Goal: Transaction & Acquisition: Purchase product/service

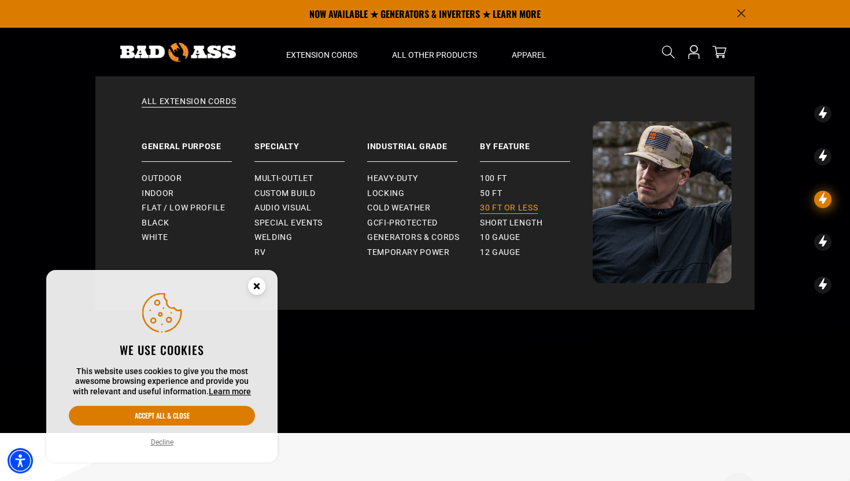
click at [524, 206] on span "30 ft or less" at bounding box center [509, 208] width 58 height 10
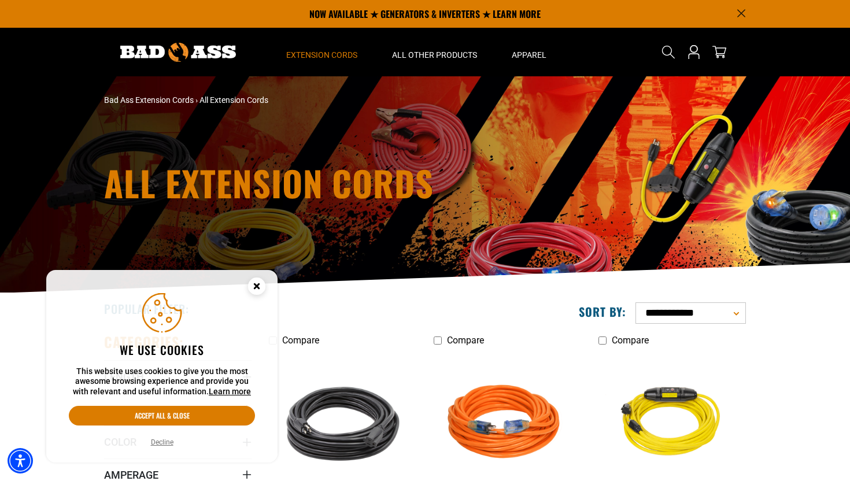
click at [257, 285] on icon "Cookie Consent" at bounding box center [256, 286] width 4 height 4
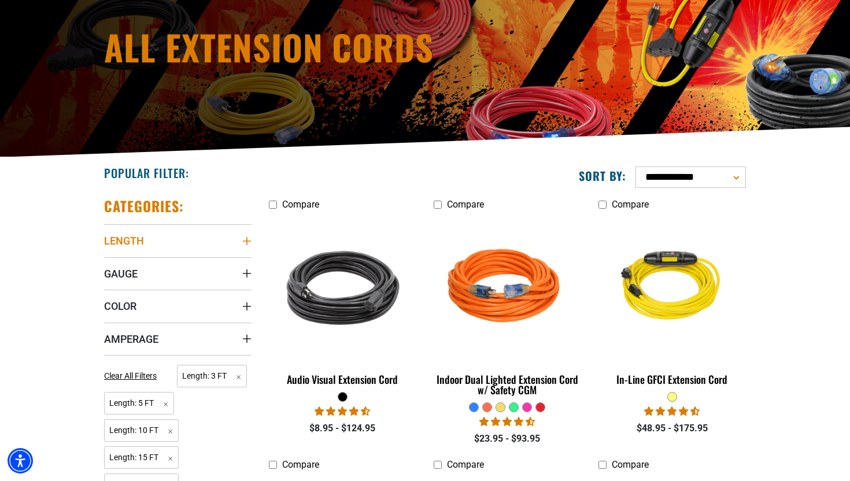
scroll to position [138, 0]
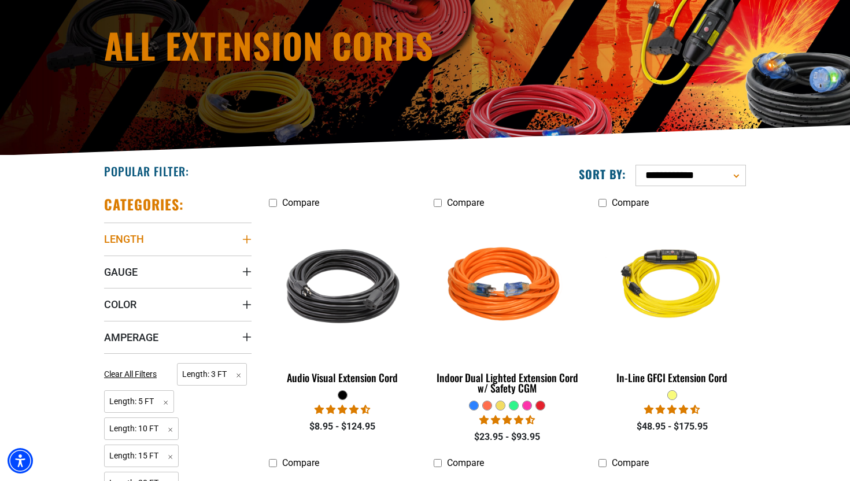
click at [246, 242] on icon "Length" at bounding box center [247, 239] width 8 height 8
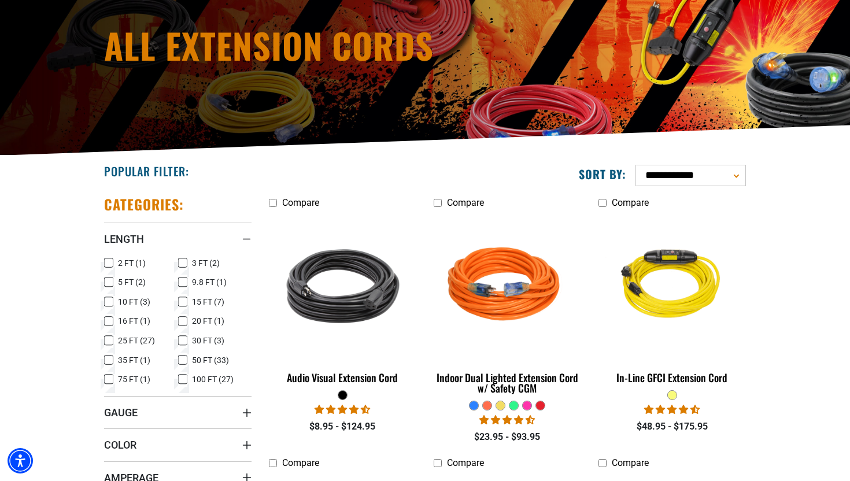
click at [110, 340] on icon at bounding box center [108, 340] width 9 height 15
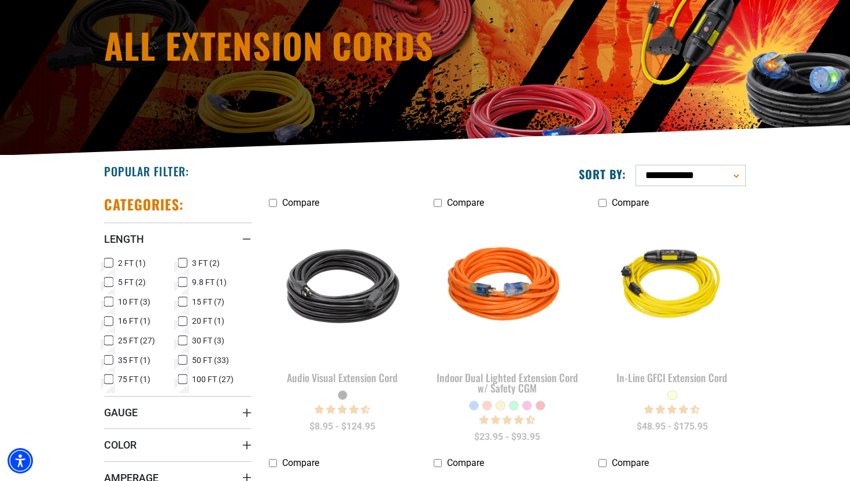
click at [183, 319] on icon at bounding box center [182, 321] width 7 height 6
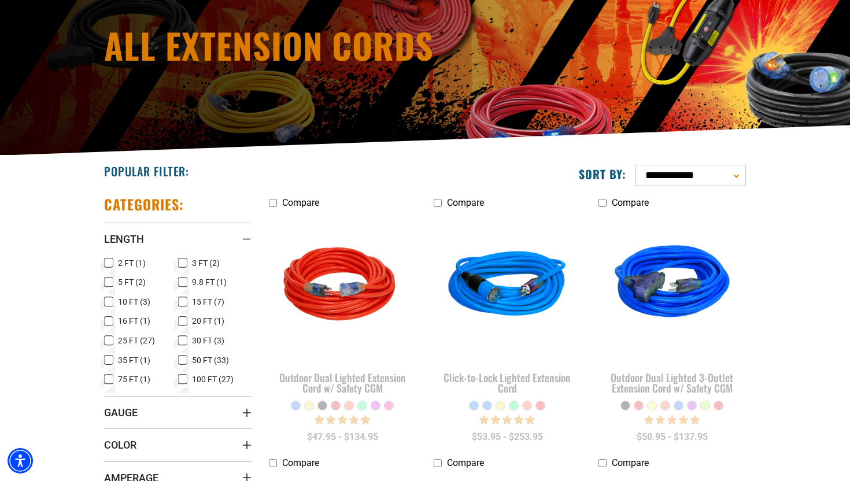
drag, startPoint x: 184, startPoint y: 300, endPoint x: 142, endPoint y: 301, distance: 42.2
click at [184, 300] on icon at bounding box center [182, 302] width 7 height 6
drag, startPoint x: 108, startPoint y: 301, endPoint x: 109, endPoint y: 286, distance: 15.1
click at [107, 297] on label "10 FT (3) 10 FT (3 products)" at bounding box center [141, 301] width 74 height 15
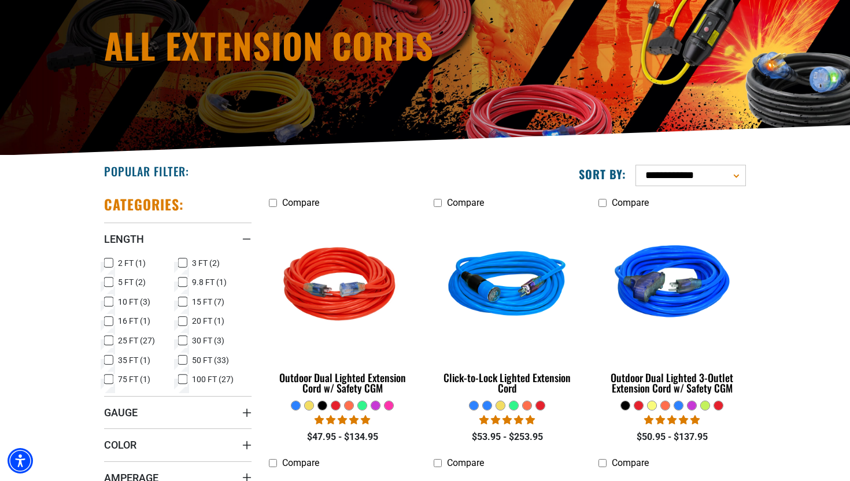
drag, startPoint x: 110, startPoint y: 283, endPoint x: 125, endPoint y: 275, distance: 17.1
click at [113, 281] on label "5 FT (2) 5 FT (2 products)" at bounding box center [141, 282] width 74 height 15
click at [185, 262] on icon at bounding box center [182, 263] width 7 height 6
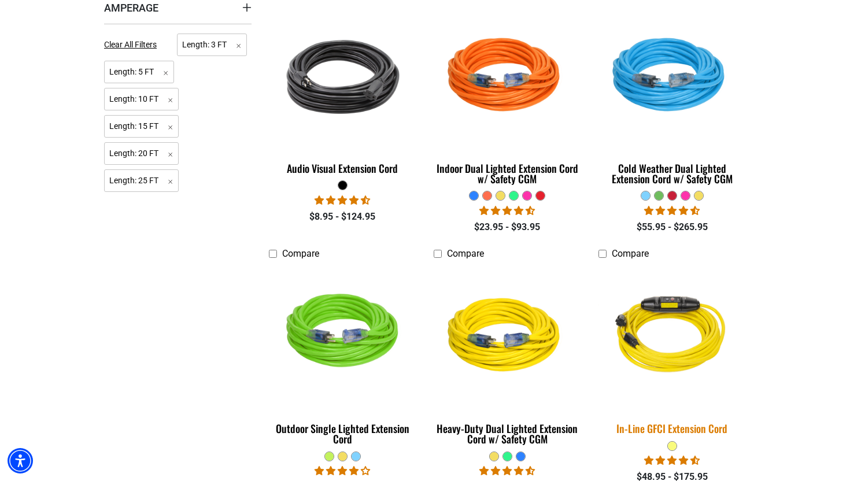
scroll to position [621, 0]
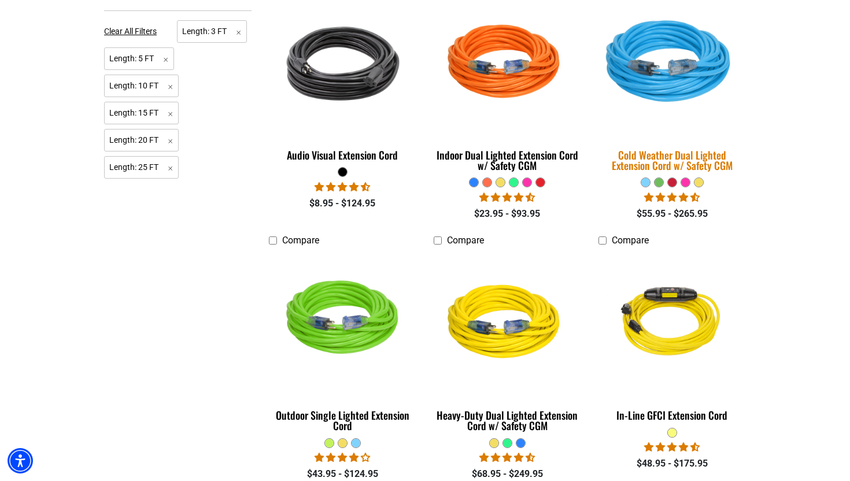
click at [707, 158] on div "Cold Weather Dual Lighted Extension Cord w/ Safety CGM" at bounding box center [671, 160] width 147 height 21
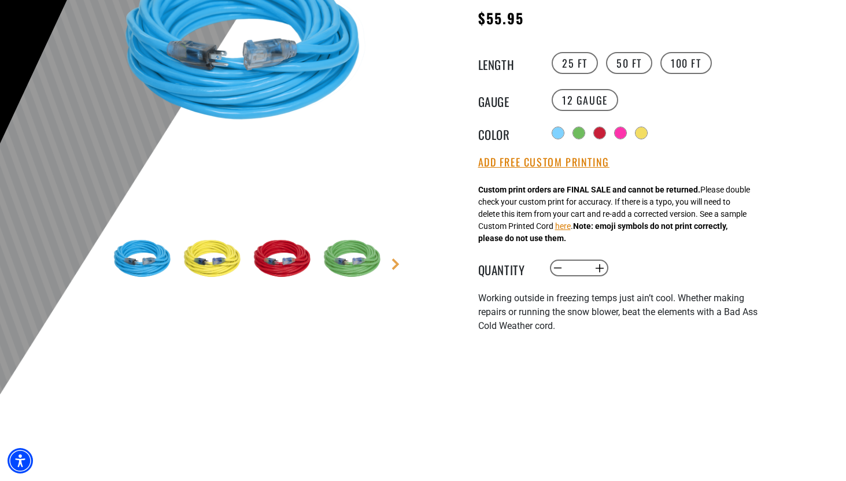
scroll to position [220, 0]
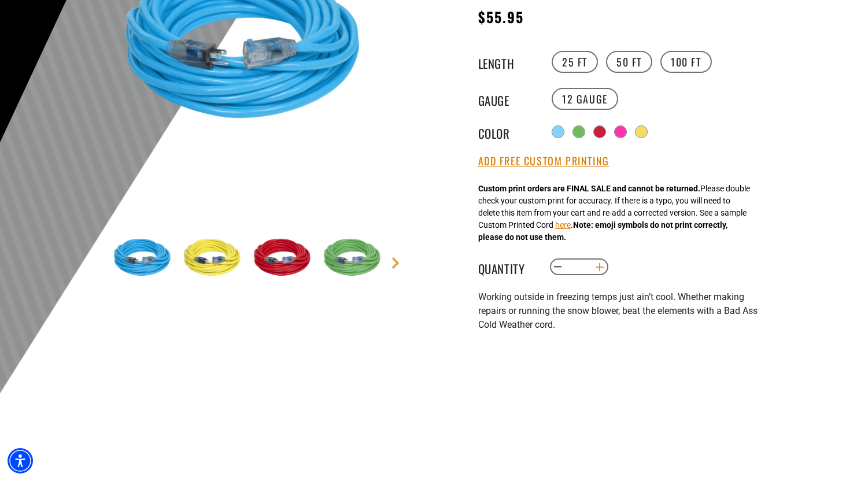
click at [599, 266] on button "Increase quantity for Cold Weather Dual Lighted Extension Cord w/ Safety CGM" at bounding box center [599, 267] width 18 height 20
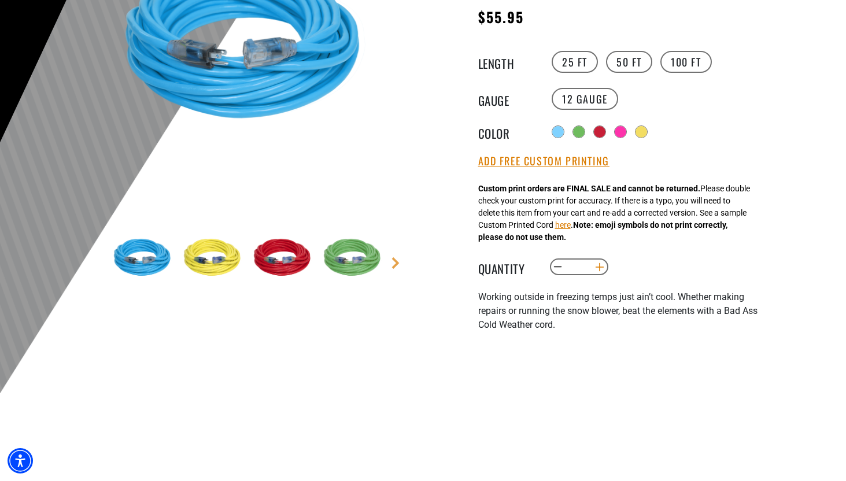
type input "*"
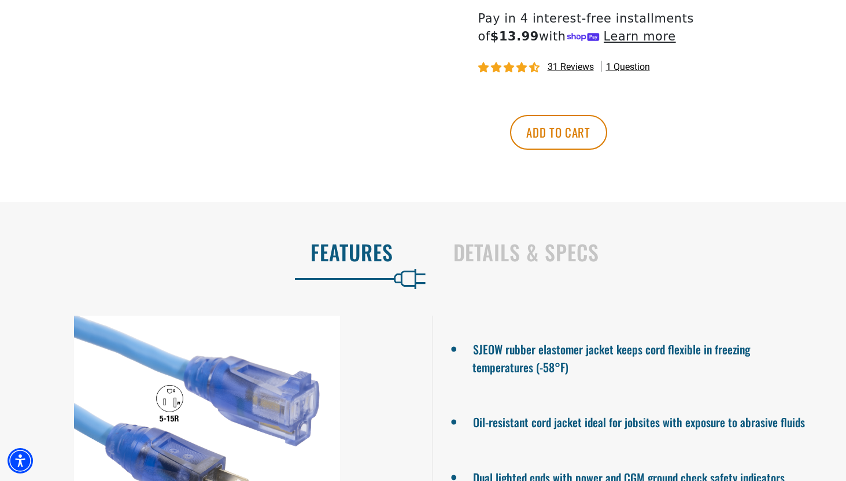
scroll to position [777, 0]
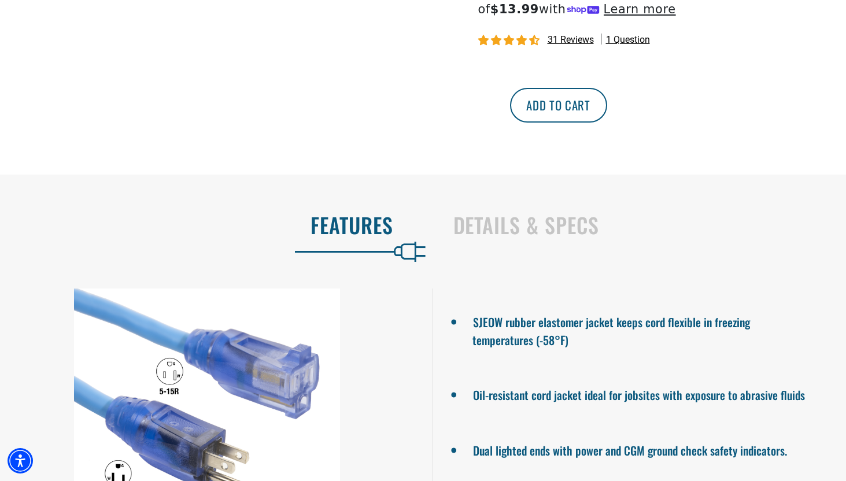
click at [607, 105] on button "Add to cart" at bounding box center [558, 105] width 97 height 35
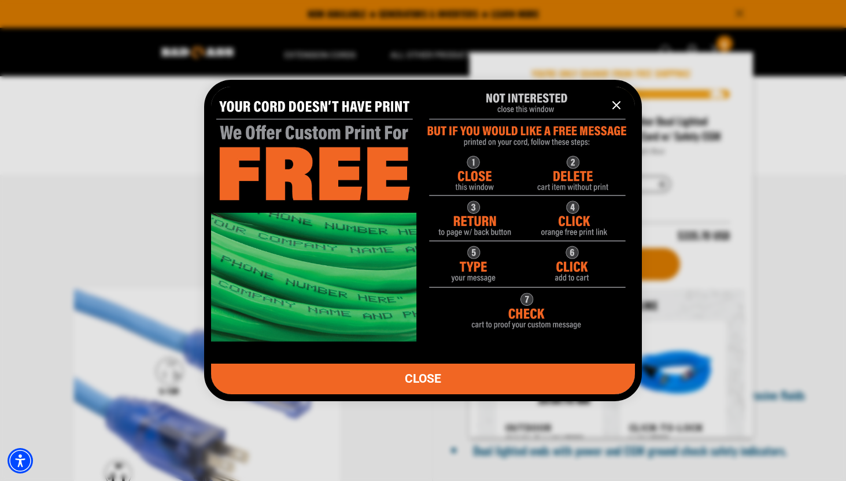
click at [616, 105] on icon "information" at bounding box center [616, 105] width 7 height 7
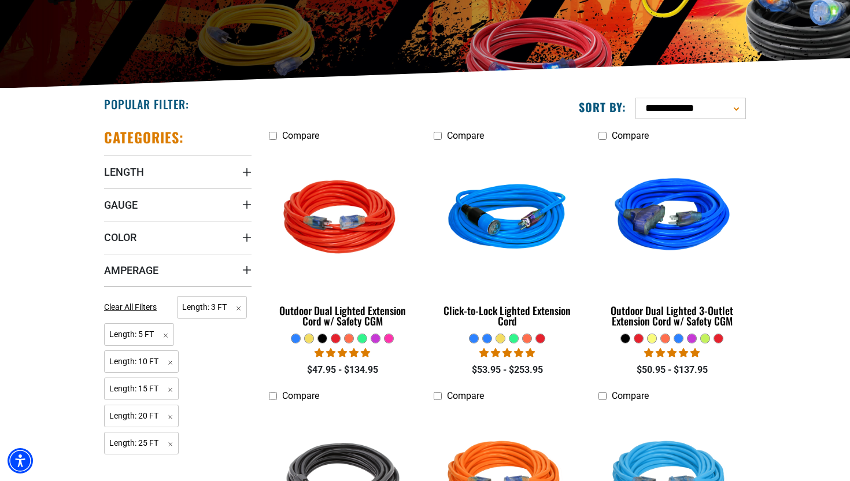
scroll to position [202, 0]
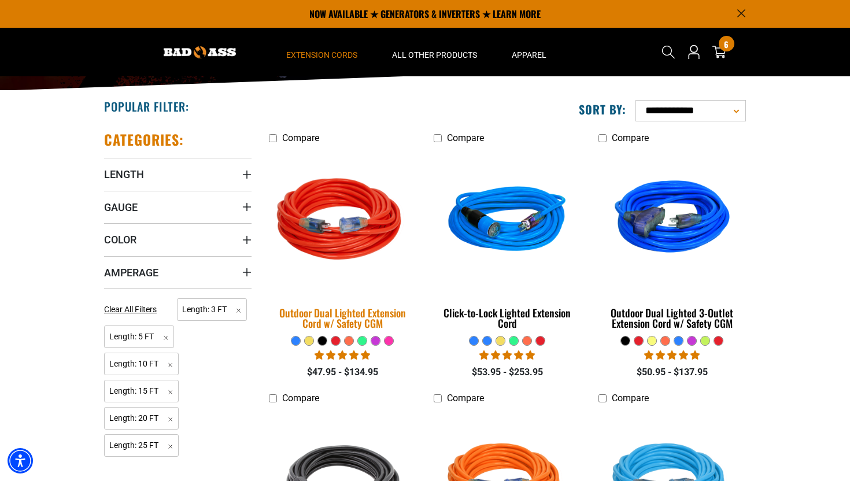
click at [349, 189] on img at bounding box center [343, 221] width 162 height 148
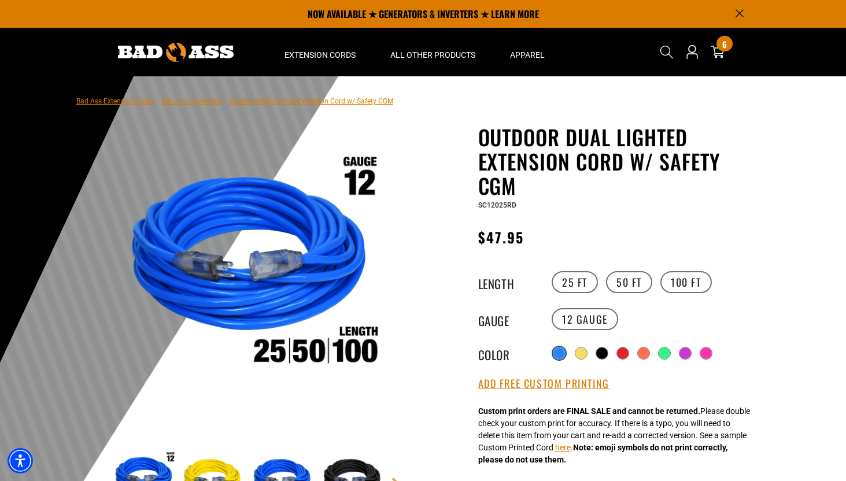
click at [557, 349] on div at bounding box center [559, 353] width 12 height 12
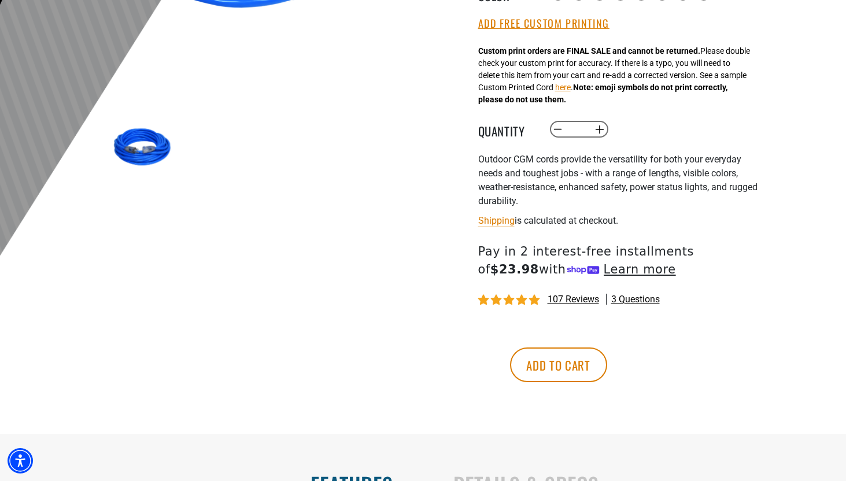
scroll to position [373, 0]
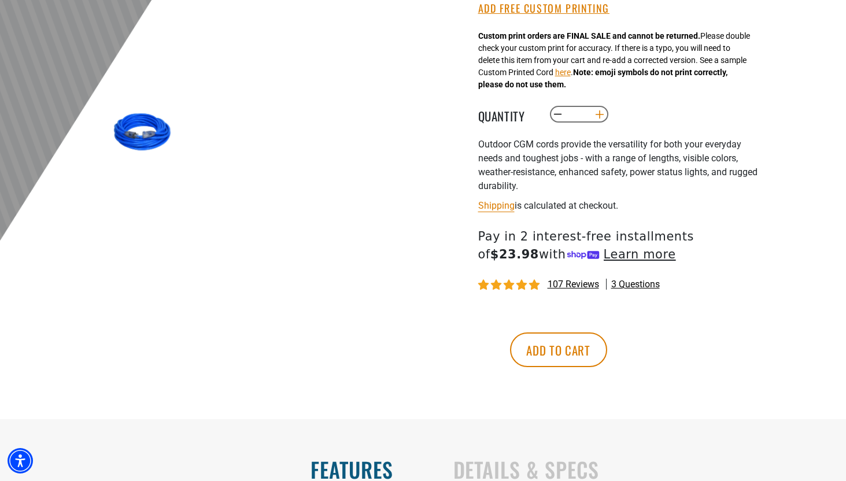
click at [597, 113] on button "Increase quantity for Outdoor Dual Lighted Extension Cord w/ Safety CGM" at bounding box center [599, 115] width 18 height 20
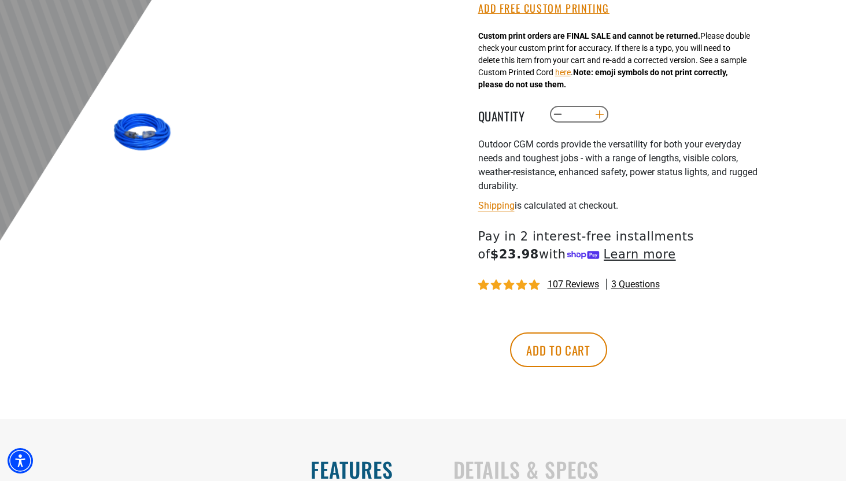
type input "*"
click at [607, 346] on button "Add to cart" at bounding box center [558, 349] width 97 height 35
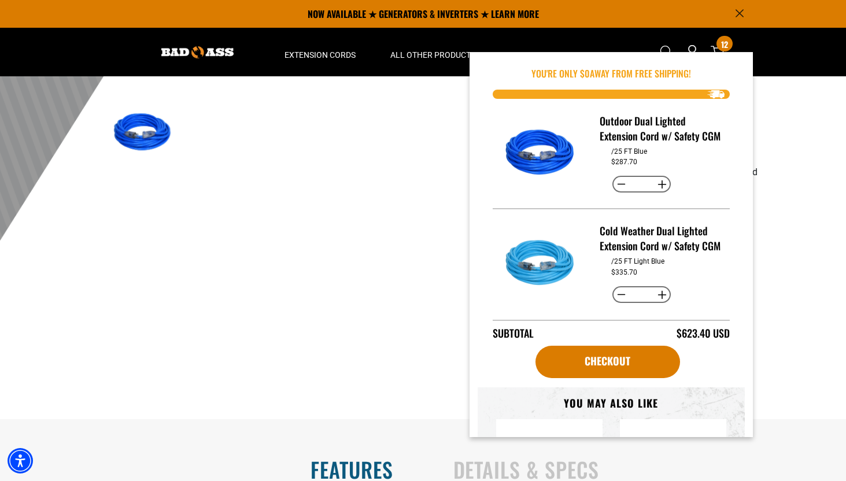
scroll to position [41, 0]
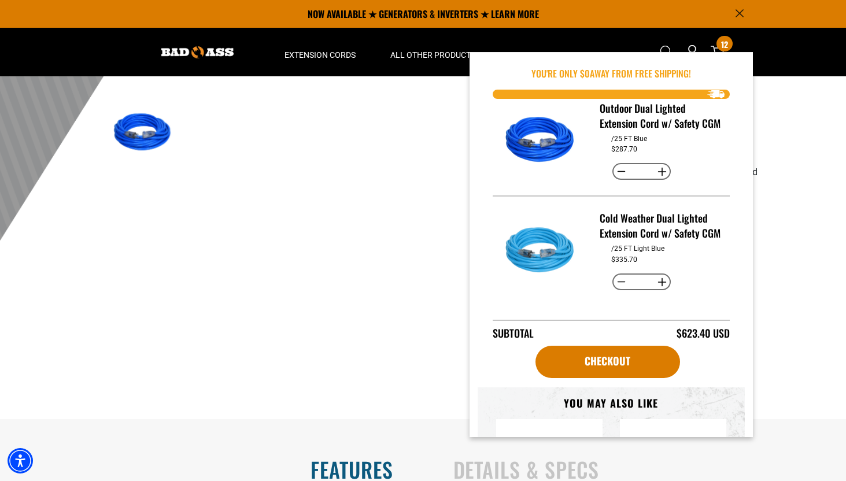
click at [618, 282] on button "Decrease quantity for Cold Weather Dual Lighted Extension Cord w/ Safety CGM" at bounding box center [621, 282] width 18 height 20
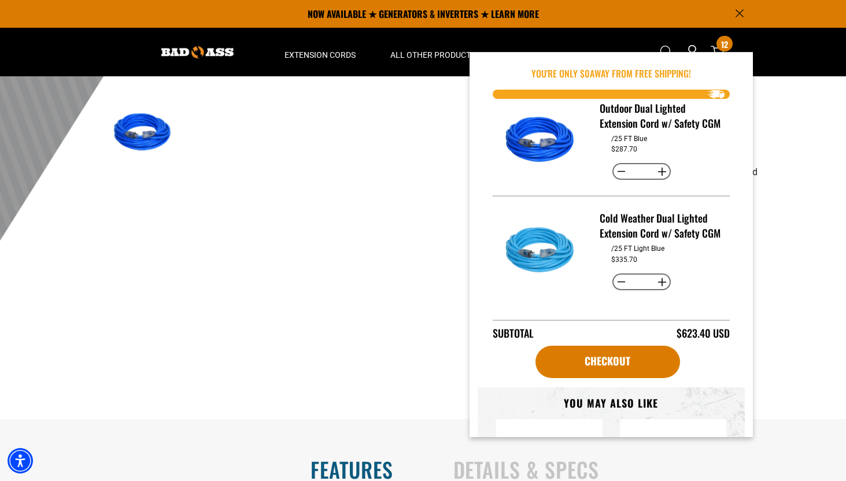
click at [618, 282] on button "Decrease quantity for Cold Weather Dual Lighted Extension Cord w/ Safety CGM" at bounding box center [621, 282] width 18 height 20
type input "*"
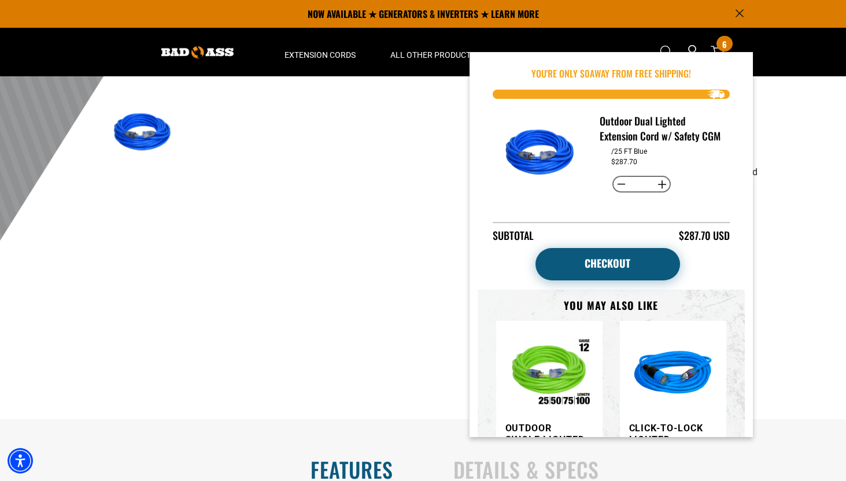
click at [611, 276] on link "Checkout" at bounding box center [607, 264] width 144 height 32
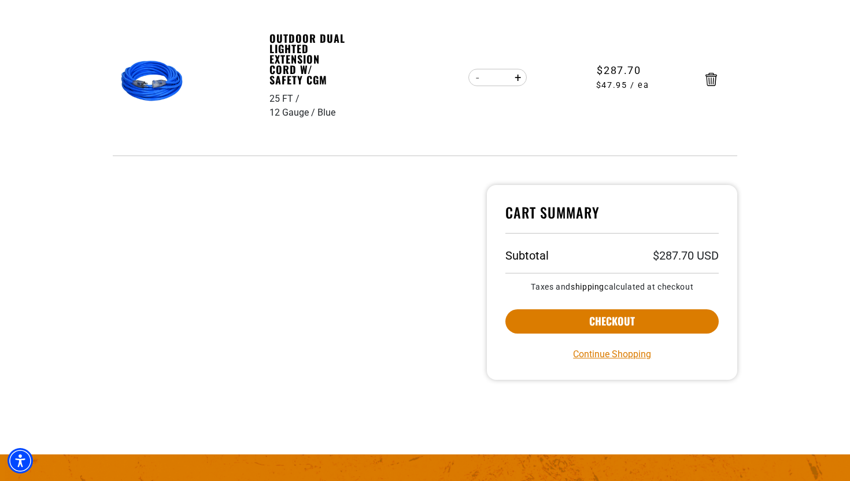
scroll to position [239, 0]
